Goal: Information Seeking & Learning: Learn about a topic

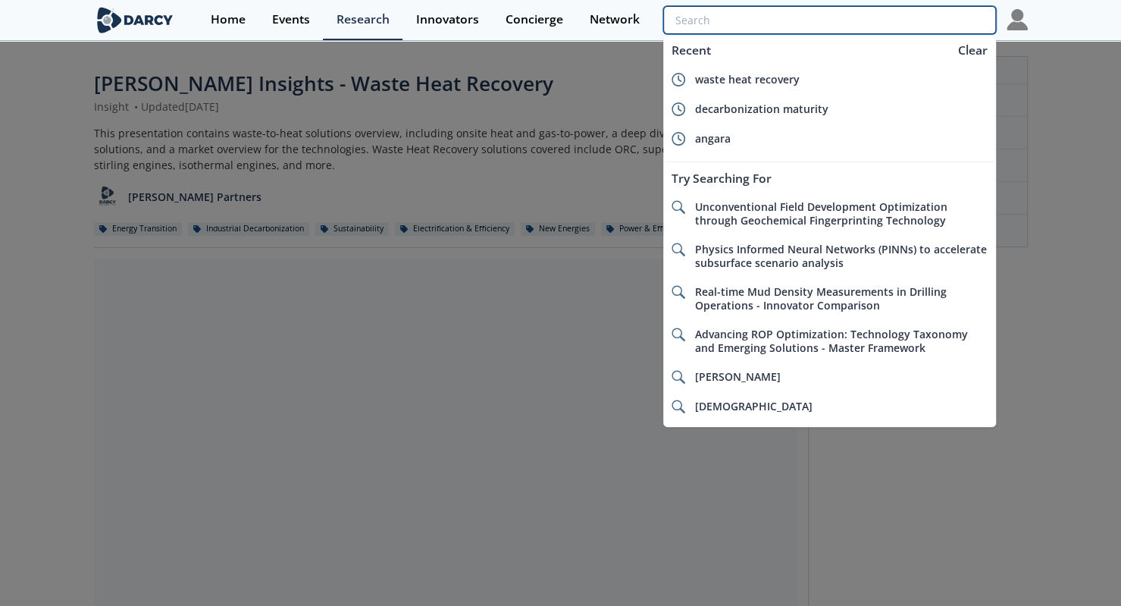
click at [901, 27] on input "search" at bounding box center [829, 20] width 332 height 28
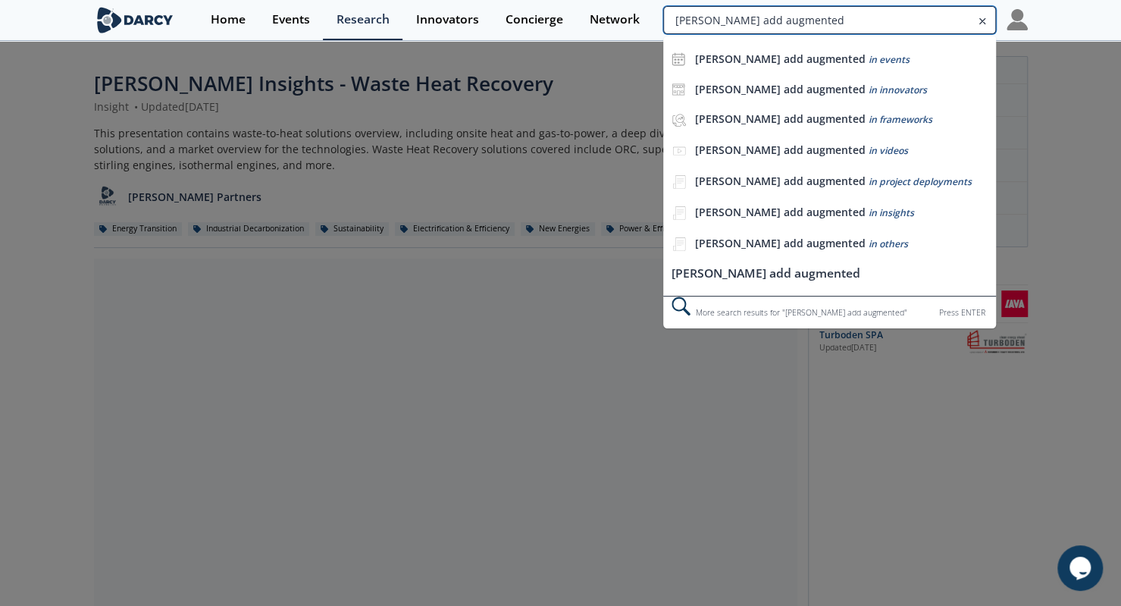
type input "[PERSON_NAME] add augmented"
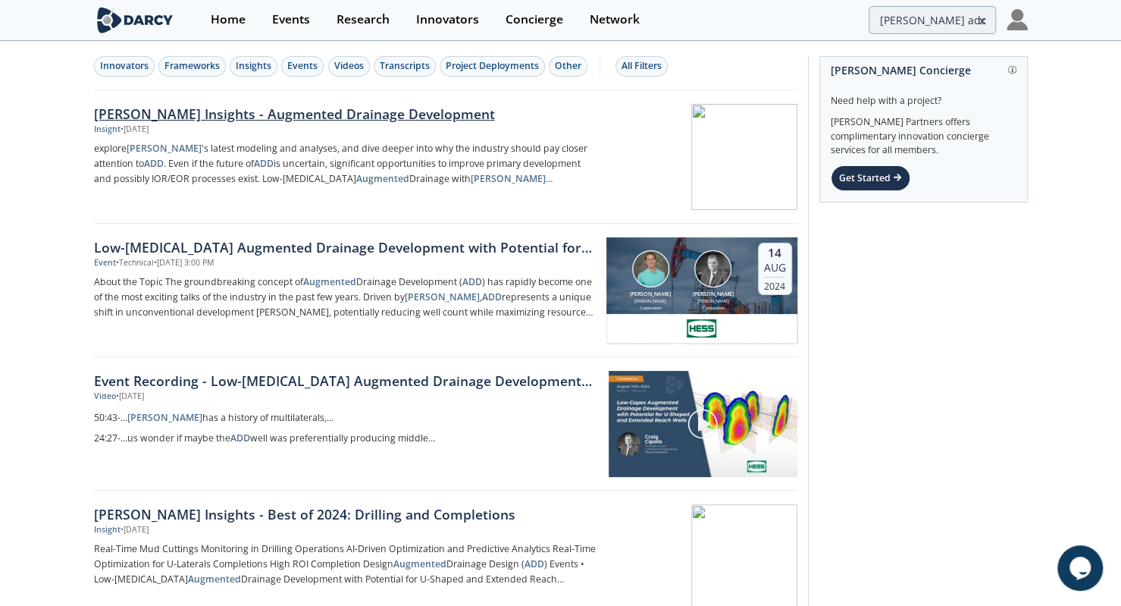
click at [326, 99] on link "[PERSON_NAME] Insights - Augmented Drainage Development Insight • [DATE] explor…" at bounding box center [445, 156] width 703 height 133
